Goal: Task Accomplishment & Management: Manage account settings

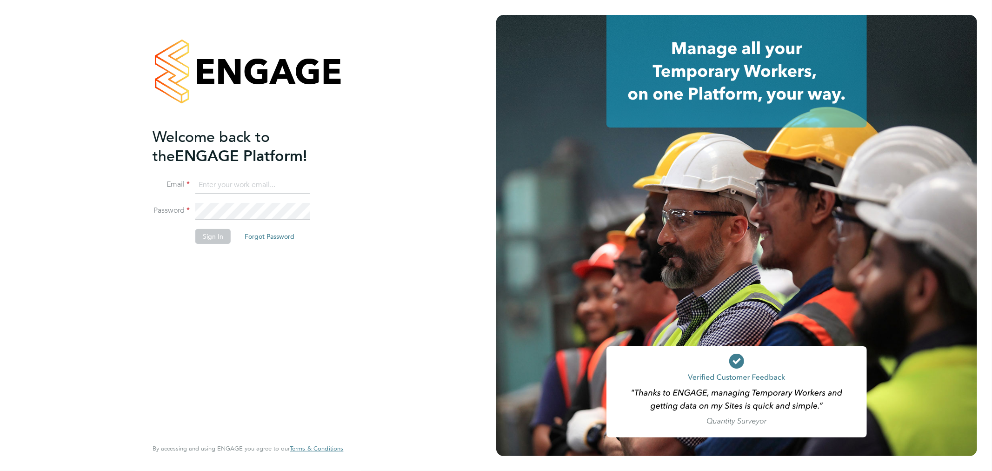
type input "sarah@velocityrecruitment.co.uk"
click at [205, 236] on button "Sign In" at bounding box center [212, 236] width 35 height 15
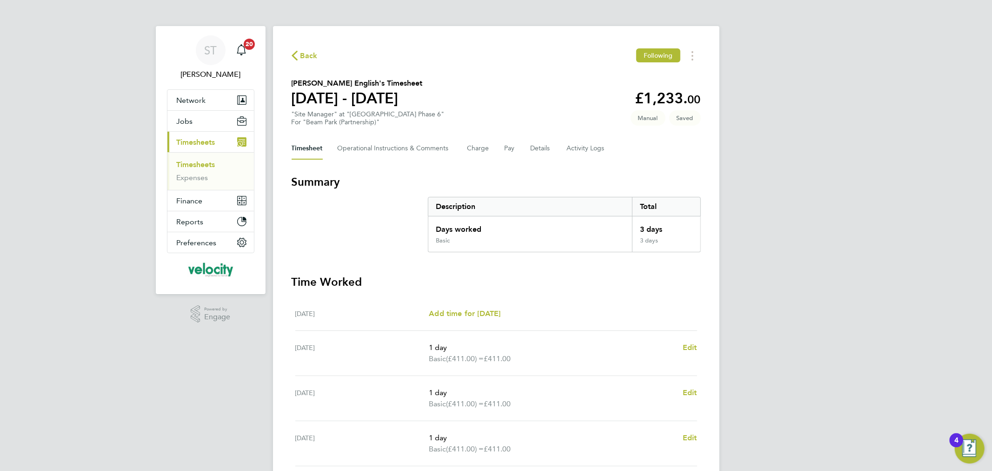
click at [303, 55] on span "Back" at bounding box center [309, 55] width 17 height 11
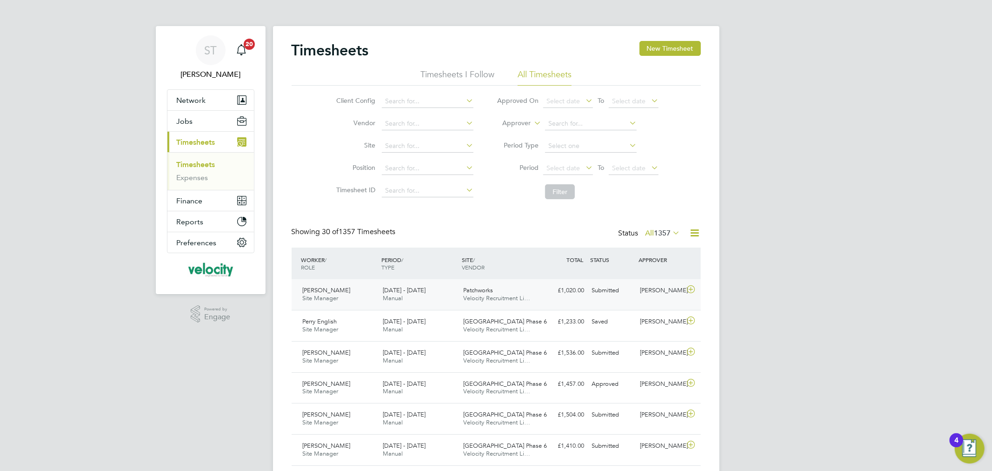
click at [473, 293] on span "Patchworks" at bounding box center [478, 290] width 30 height 8
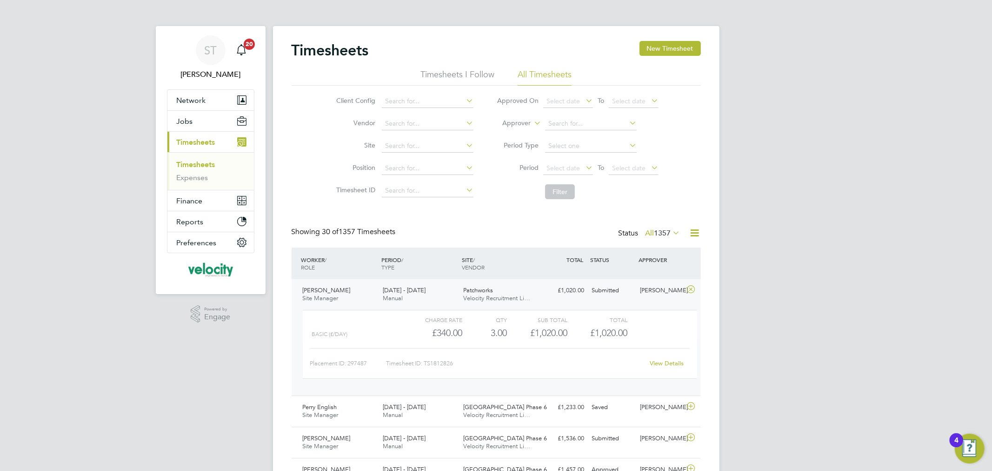
click at [661, 361] on link "View Details" at bounding box center [667, 363] width 34 height 8
